Goal: Transaction & Acquisition: Purchase product/service

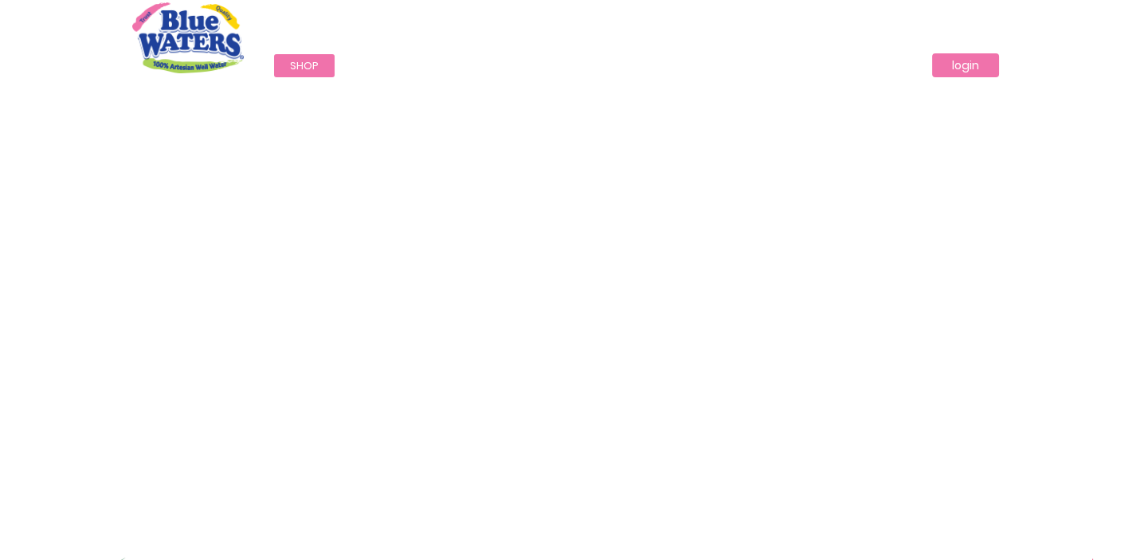
click at [969, 63] on link "login" at bounding box center [965, 65] width 67 height 24
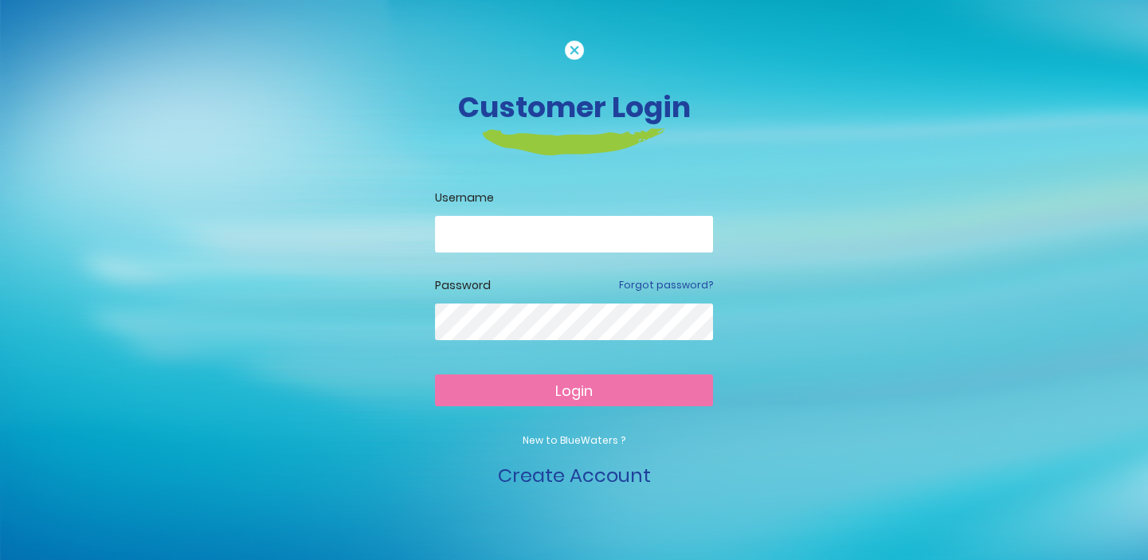
click at [542, 239] on input "email" at bounding box center [574, 234] width 278 height 37
click at [544, 238] on input "email" at bounding box center [574, 234] width 278 height 37
type input "**********"
click at [621, 393] on button "Login" at bounding box center [574, 390] width 278 height 32
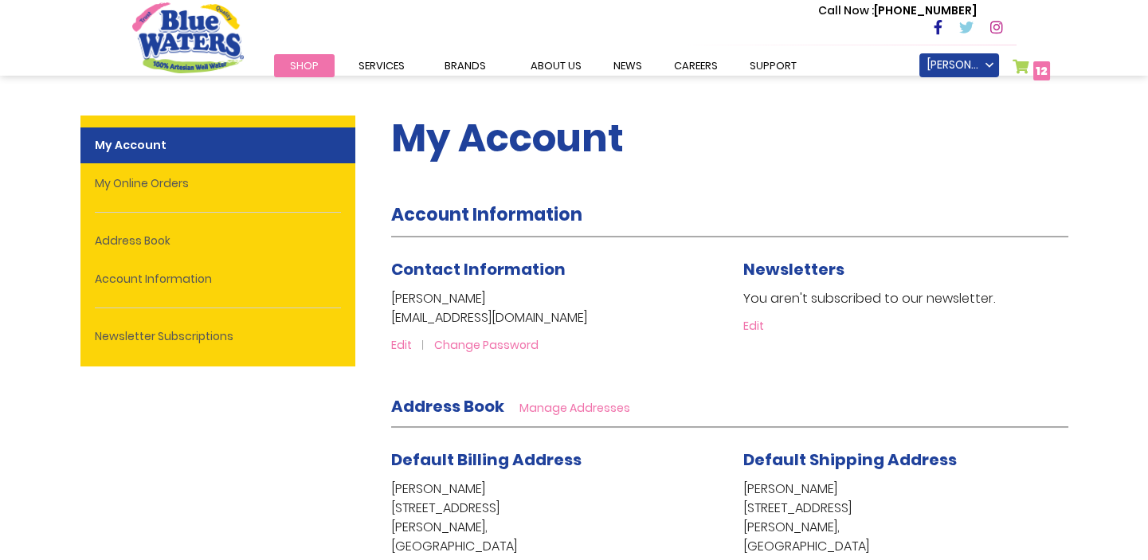
click at [1020, 69] on link "My Cart 12 12 items" at bounding box center [1031, 70] width 38 height 23
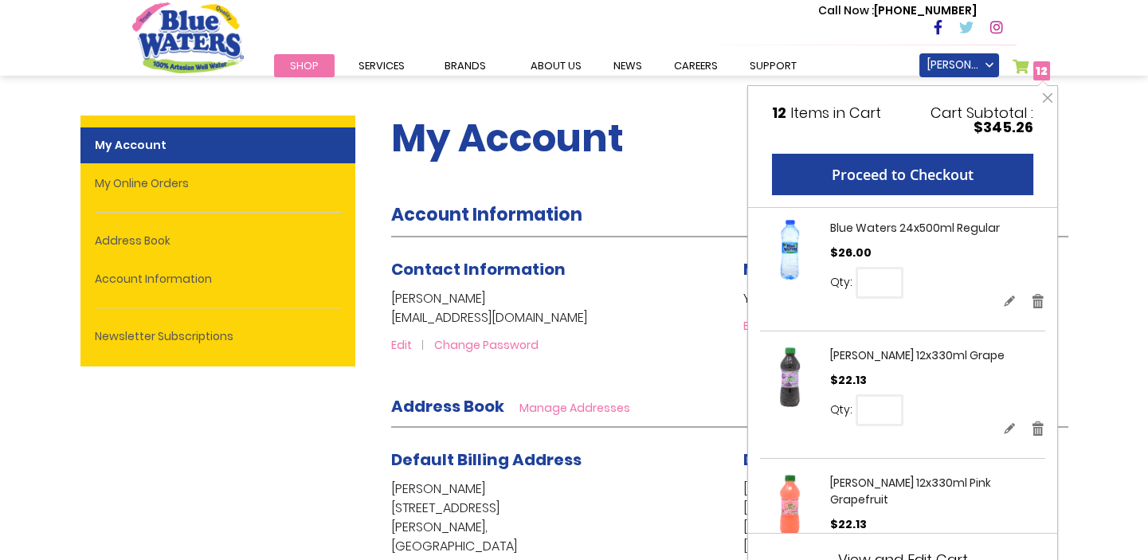
click at [302, 66] on span "Shop" at bounding box center [304, 65] width 29 height 15
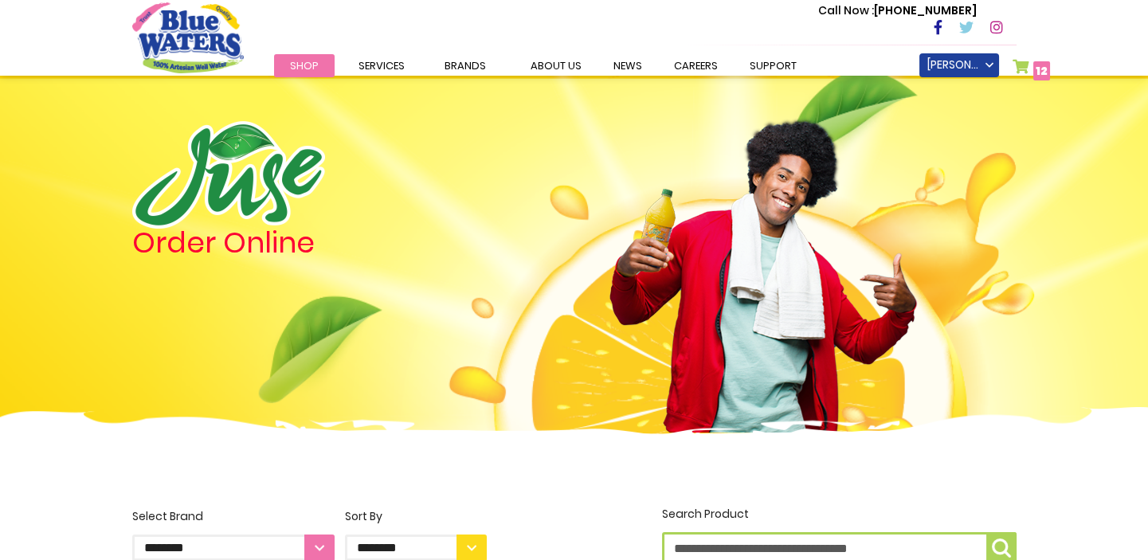
click at [1039, 66] on span "12" at bounding box center [1042, 71] width 12 height 16
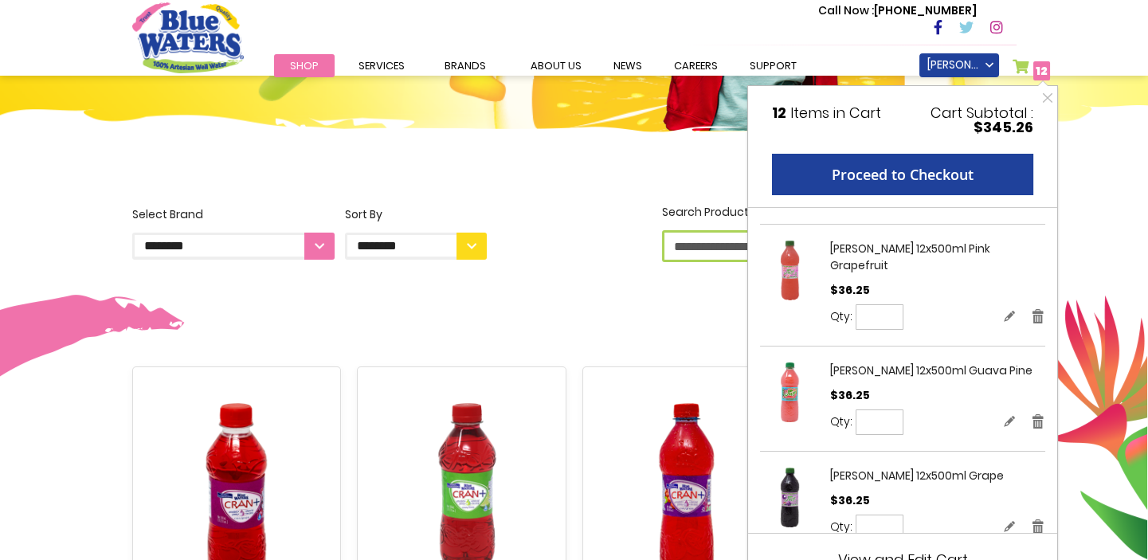
scroll to position [434, 0]
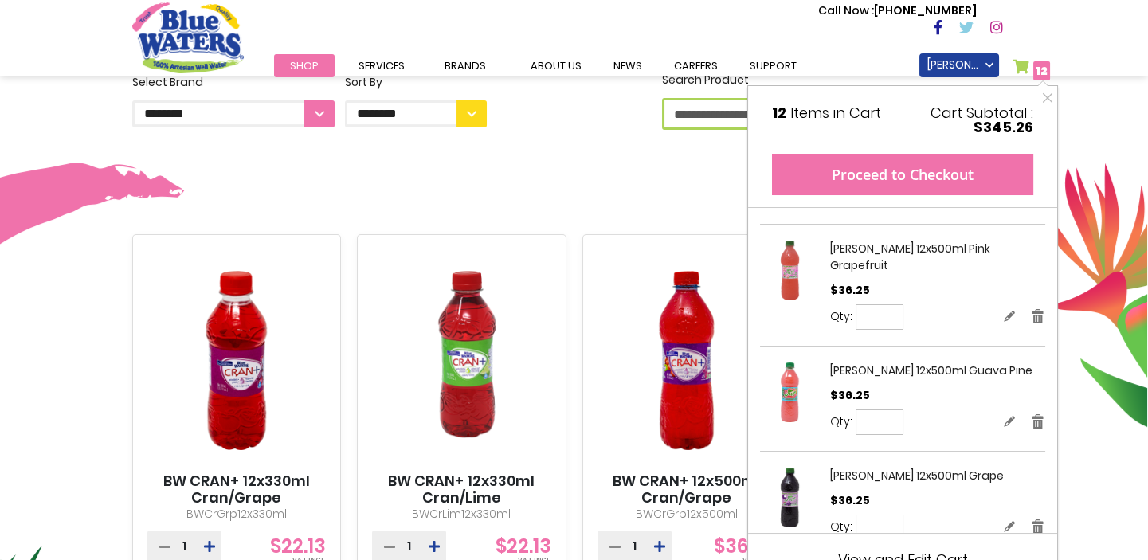
click at [937, 183] on button "Proceed to Checkout" at bounding box center [902, 174] width 261 height 41
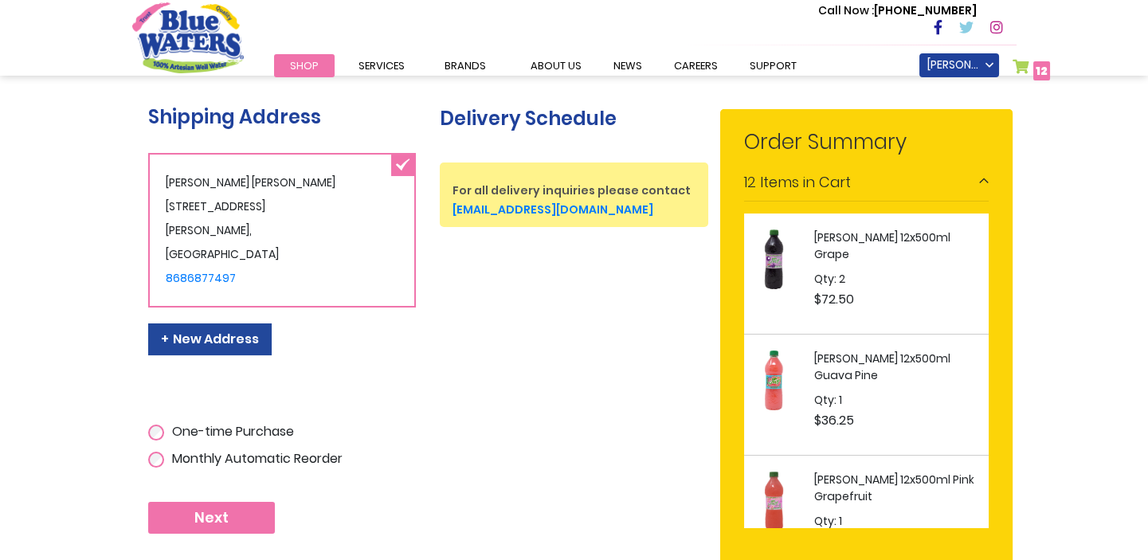
click at [981, 175] on div "12 Items in Cart" at bounding box center [866, 184] width 245 height 36
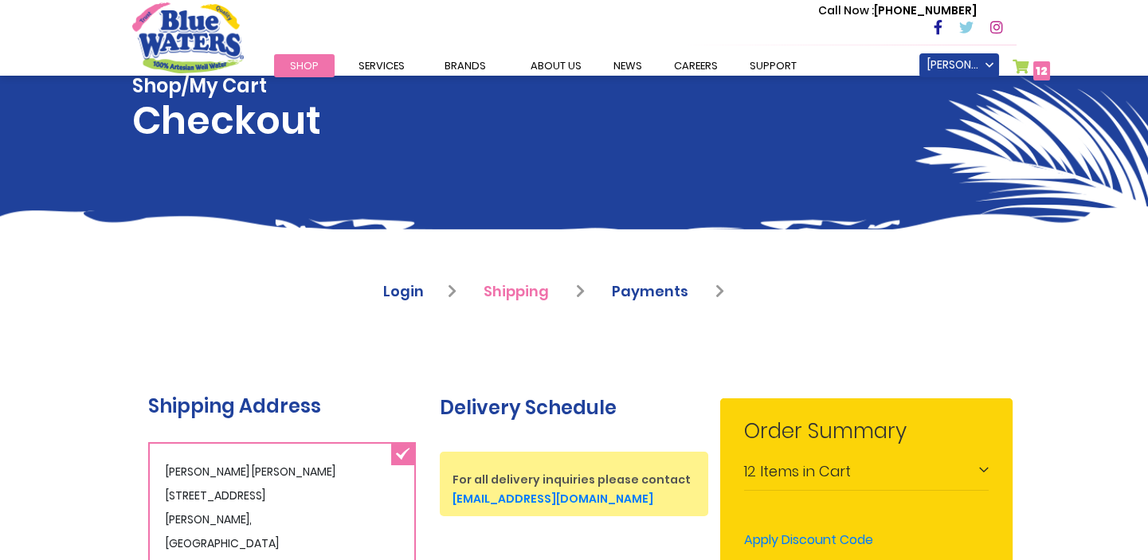
scroll to position [10, 0]
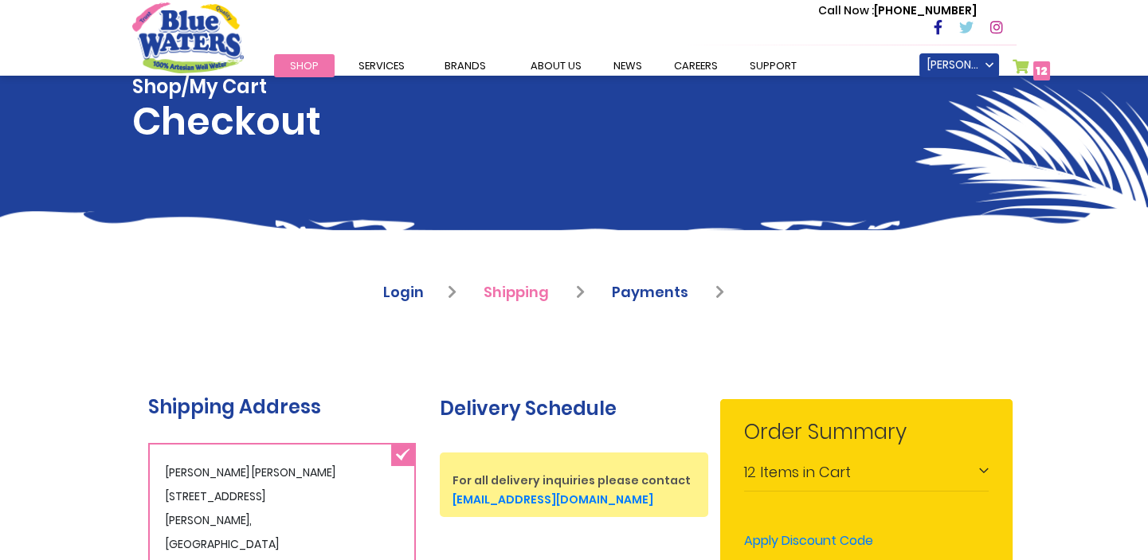
click at [1016, 69] on link "My Cart 12 12 items" at bounding box center [1031, 70] width 38 height 23
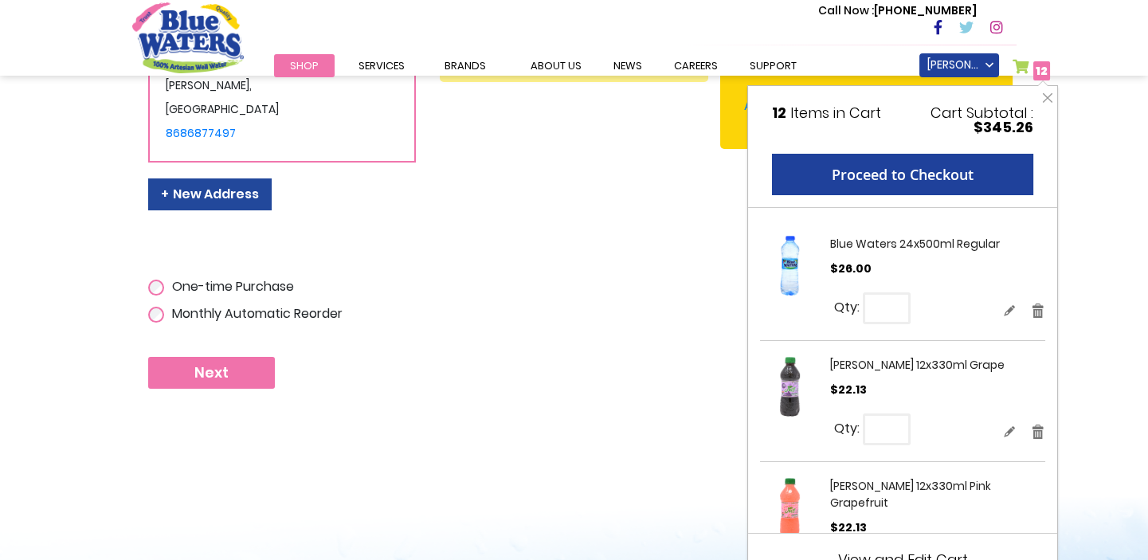
scroll to position [155, 0]
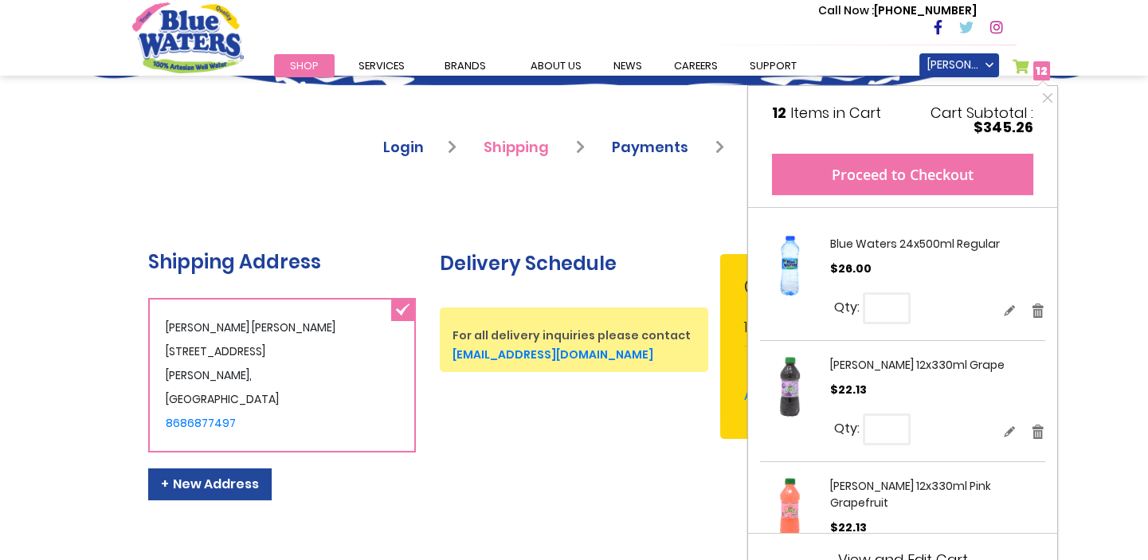
click at [961, 177] on button "Proceed to Checkout" at bounding box center [902, 174] width 261 height 41
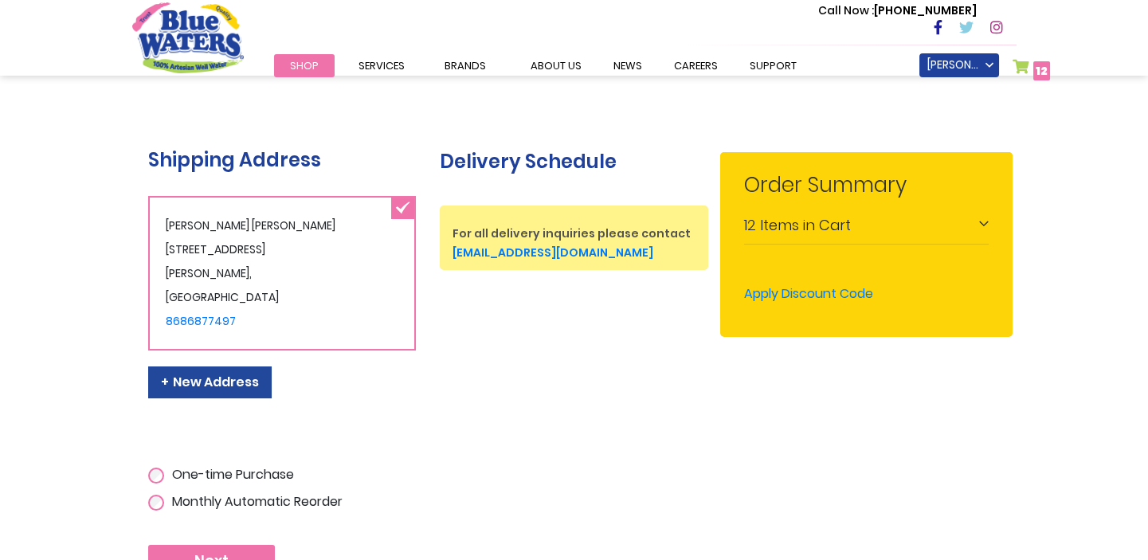
scroll to position [362, 0]
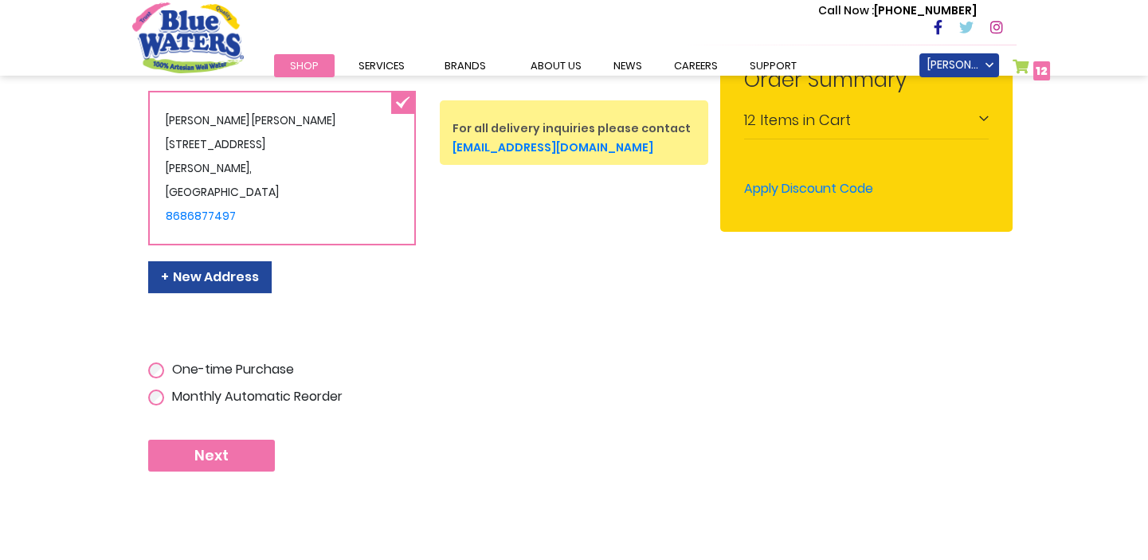
click at [234, 447] on button "Next" at bounding box center [211, 456] width 127 height 32
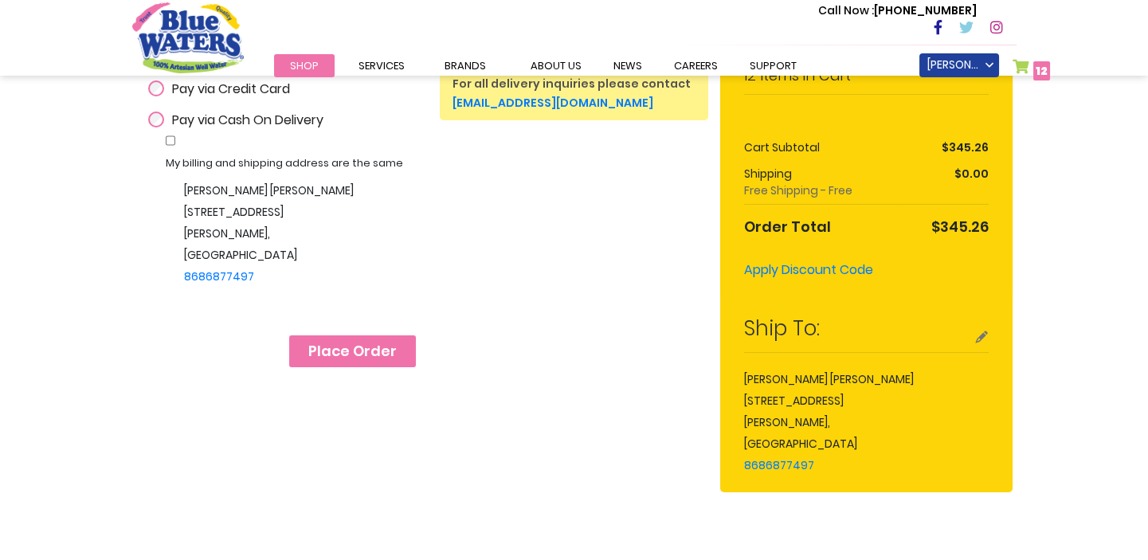
scroll to position [434, 0]
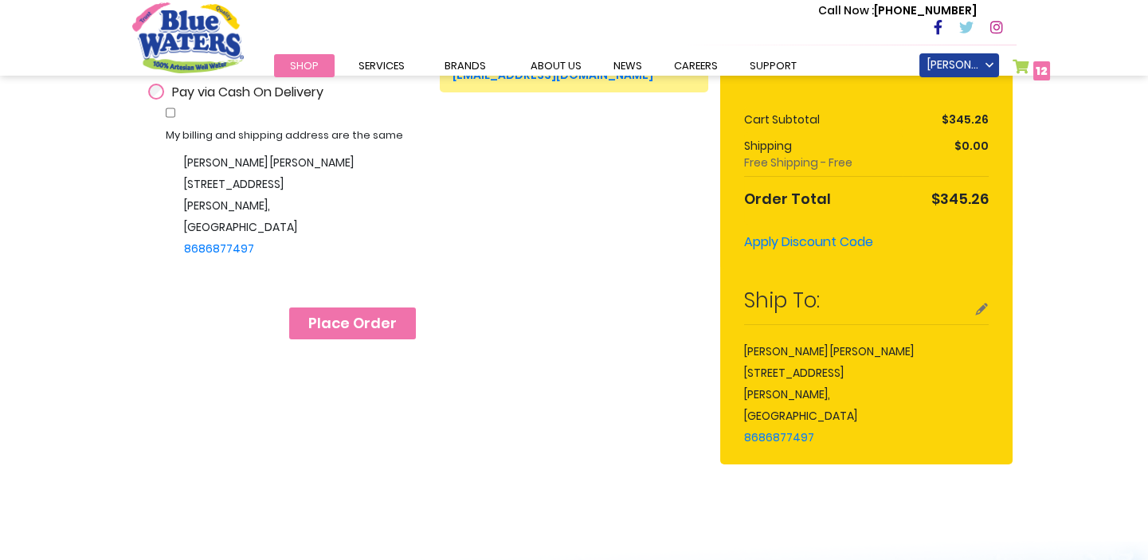
click at [366, 325] on span "Place Order" at bounding box center [352, 324] width 88 height 18
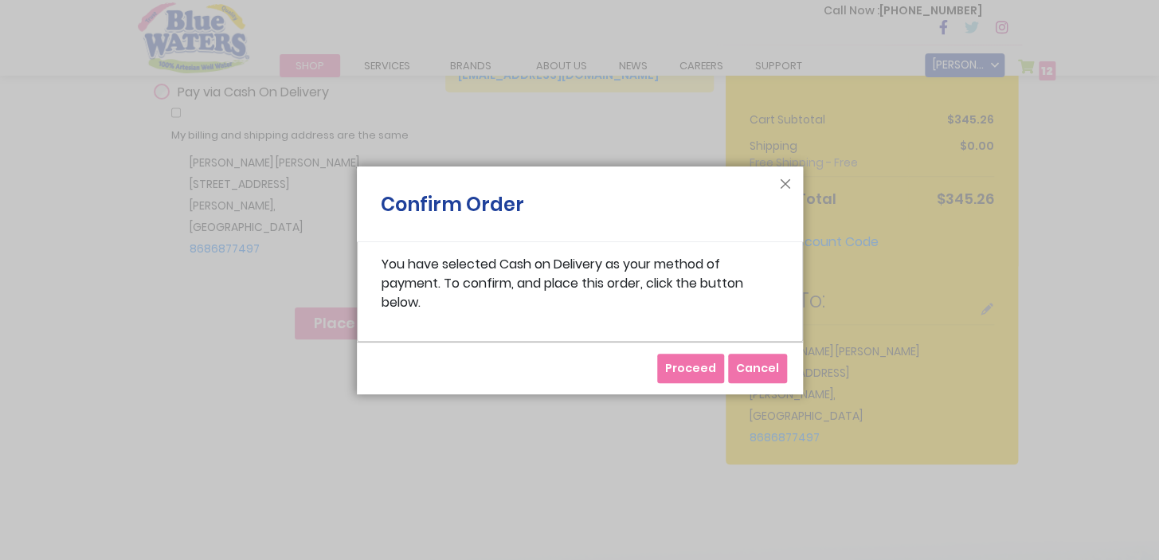
click at [685, 370] on span "Proceed" at bounding box center [690, 368] width 51 height 16
